Goal: Task Accomplishment & Management: Manage account settings

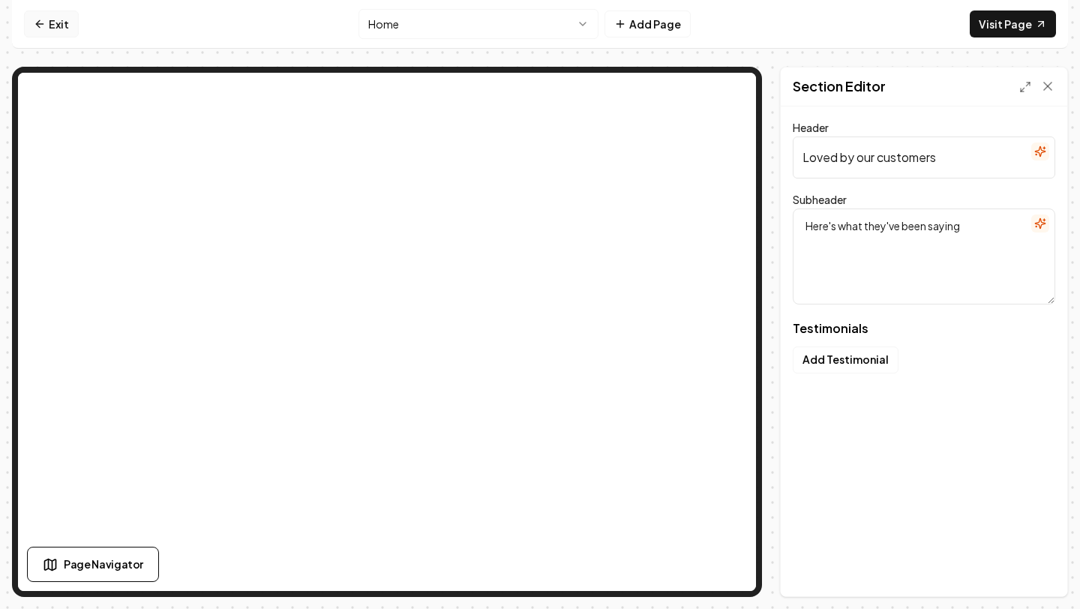
click at [58, 23] on link "Exit" at bounding box center [51, 24] width 55 height 27
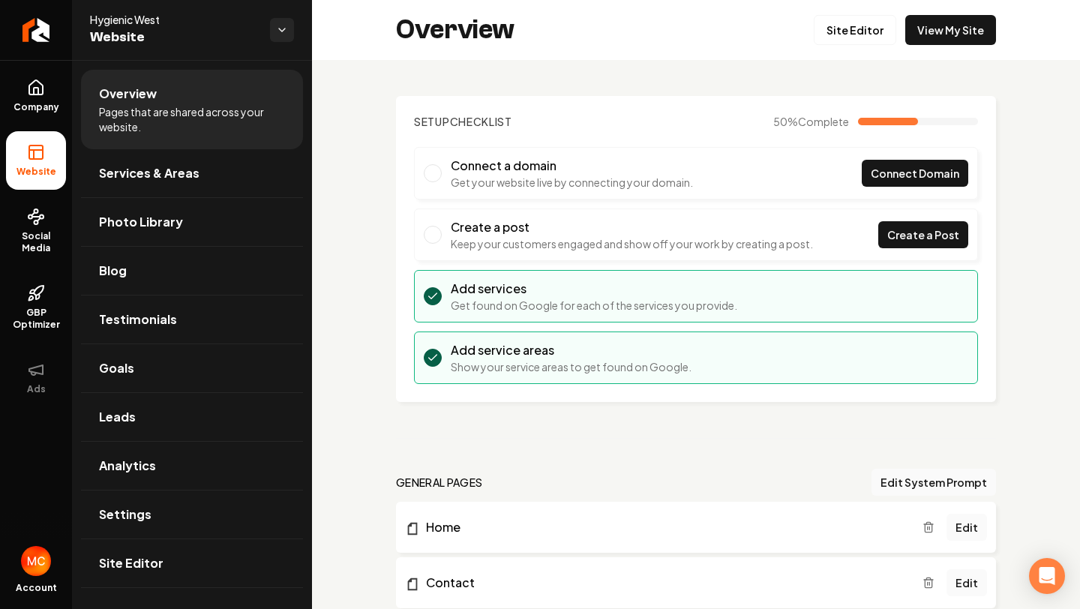
click at [440, 172] on span "Main content area" at bounding box center [433, 173] width 18 height 18
click at [437, 173] on span "Main content area" at bounding box center [433, 173] width 18 height 18
click at [918, 167] on span "Connect Domain" at bounding box center [915, 174] width 89 height 16
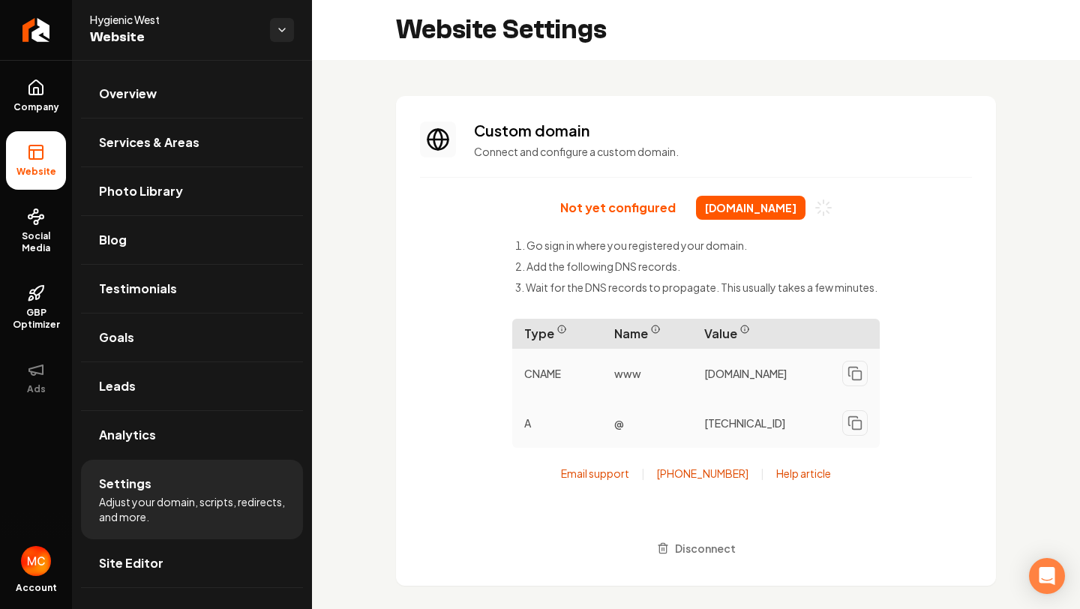
click at [707, 209] on span "[DOMAIN_NAME]" at bounding box center [751, 208] width 110 height 24
click at [21, 93] on link "Company" at bounding box center [36, 96] width 60 height 59
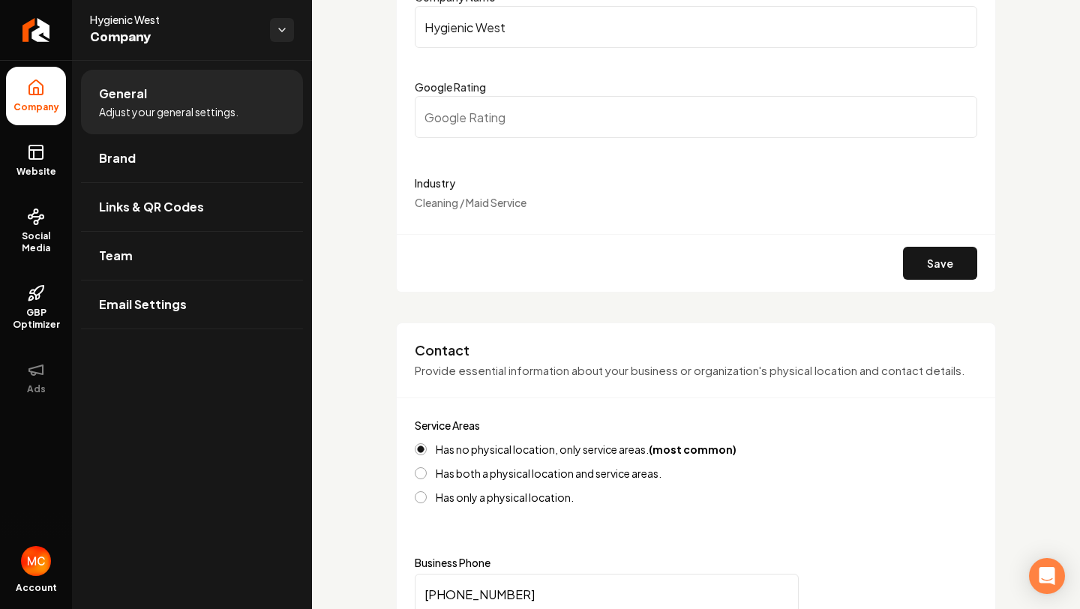
scroll to position [187, 0]
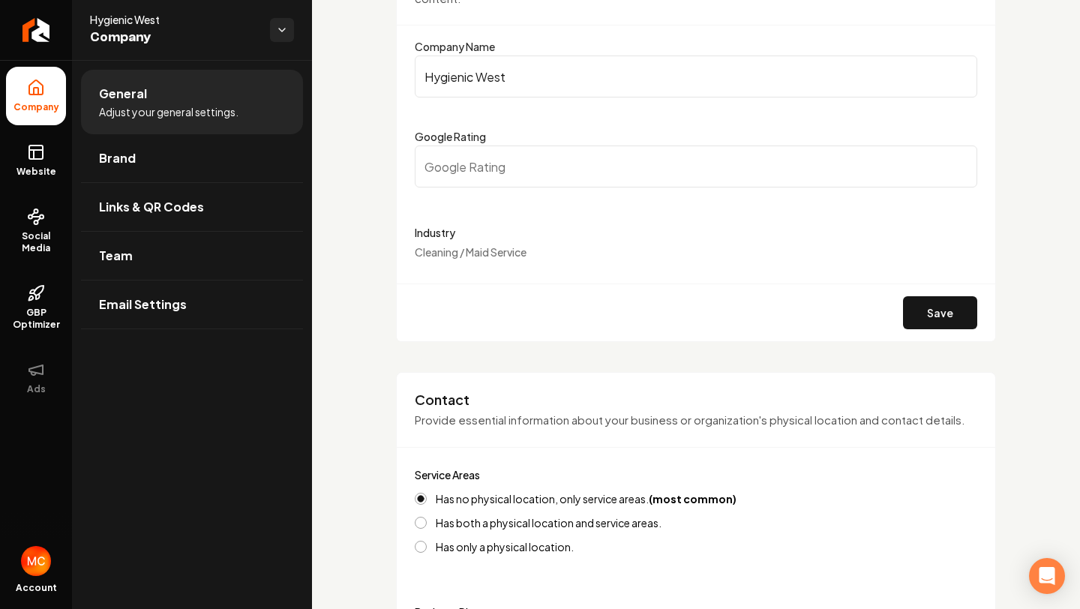
click at [506, 253] on span "Cleaning / Maid Service" at bounding box center [471, 252] width 112 height 14
click at [139, 222] on link "Links & QR Codes" at bounding box center [192, 207] width 222 height 48
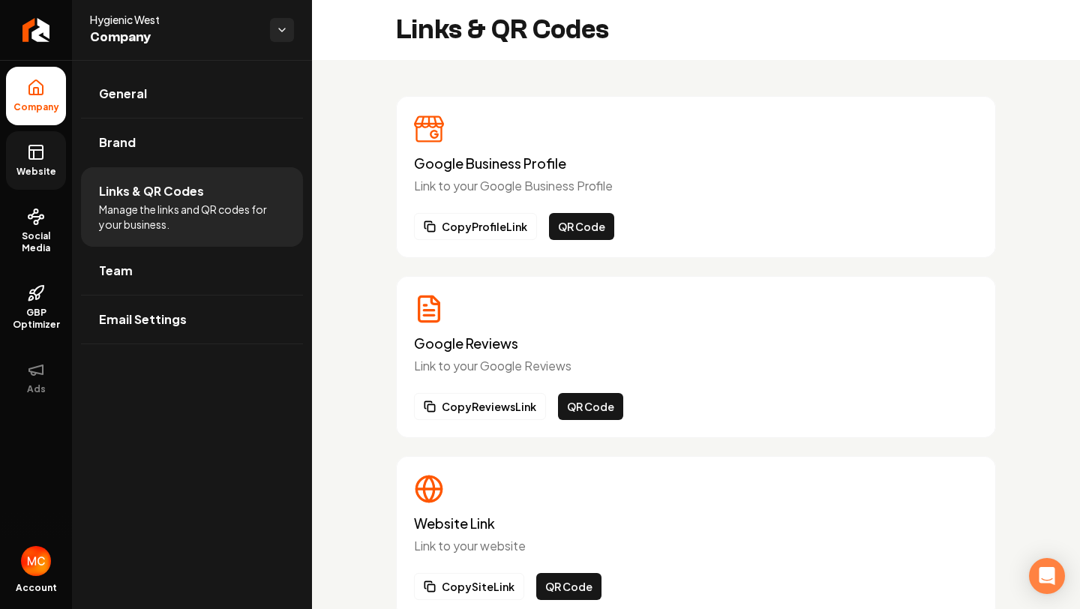
click at [38, 162] on link "Website" at bounding box center [36, 160] width 60 height 59
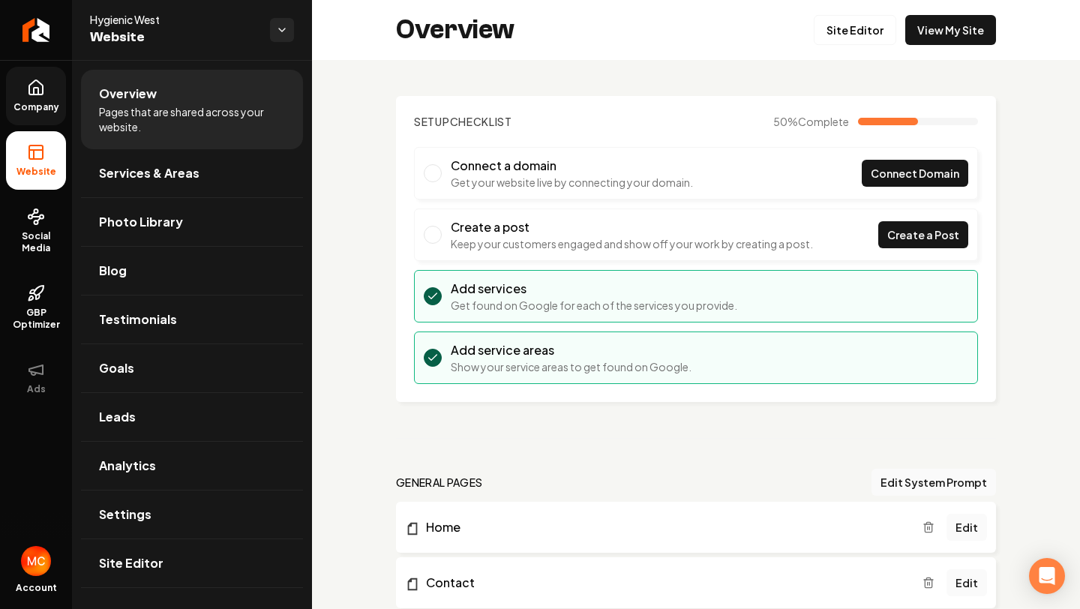
click at [440, 188] on div "Connect a domain Get your website live by connecting your domain." at bounding box center [558, 173] width 269 height 33
click at [900, 179] on span "Connect Domain" at bounding box center [915, 174] width 89 height 16
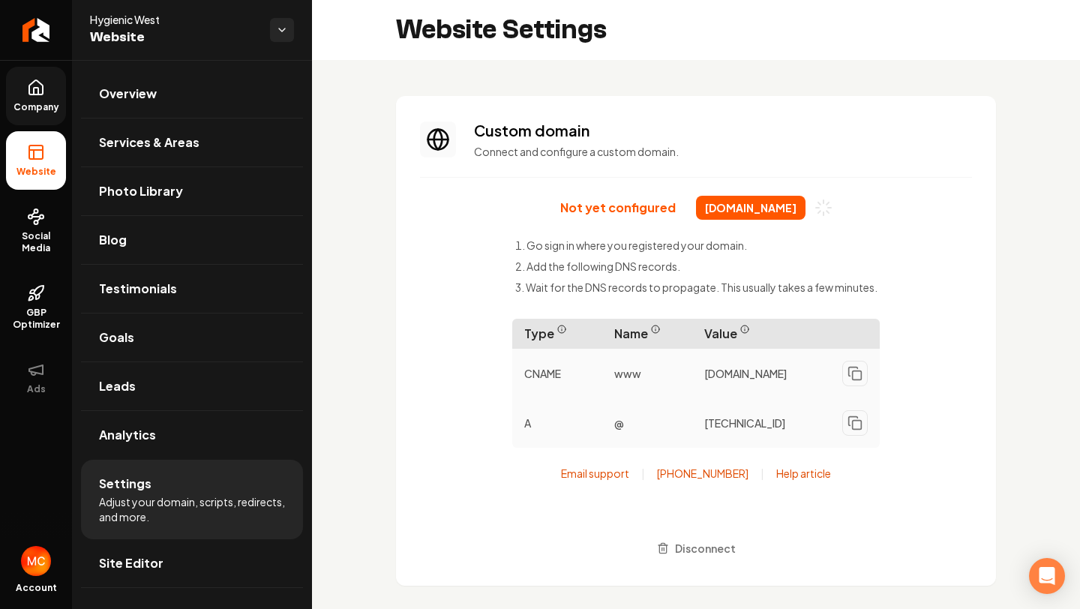
click at [801, 206] on span "[DOMAIN_NAME]" at bounding box center [751, 208] width 110 height 24
click at [582, 211] on p "Not yet configured" at bounding box center [618, 207] width 116 height 15
